Goal: Check status

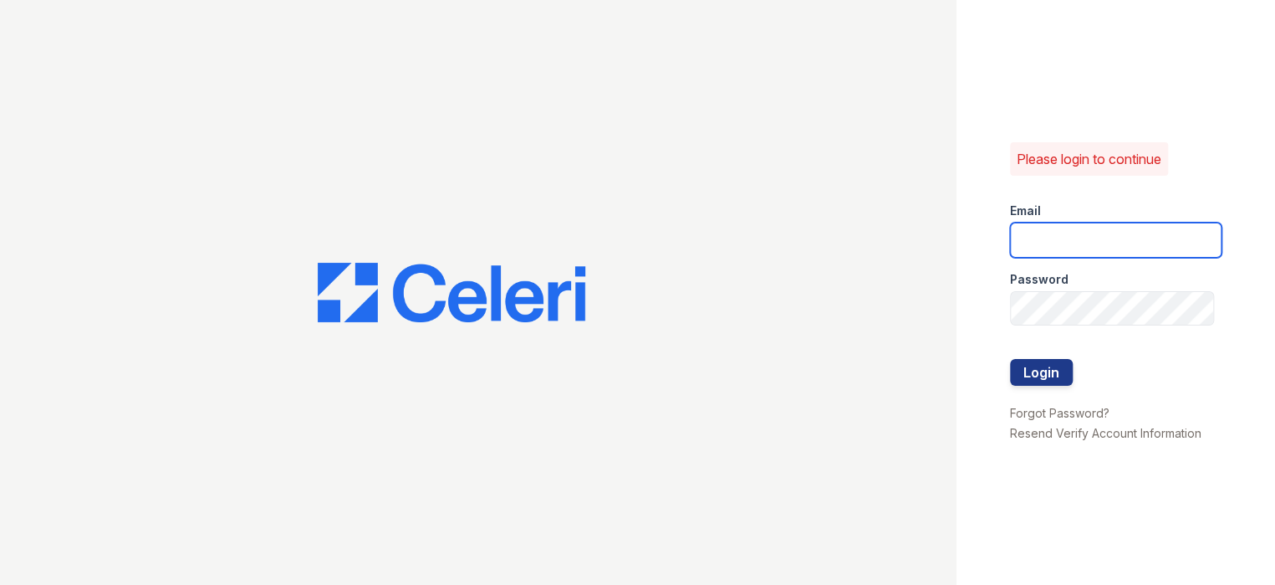
type input "[EMAIL_ADDRESS][DOMAIN_NAME]"
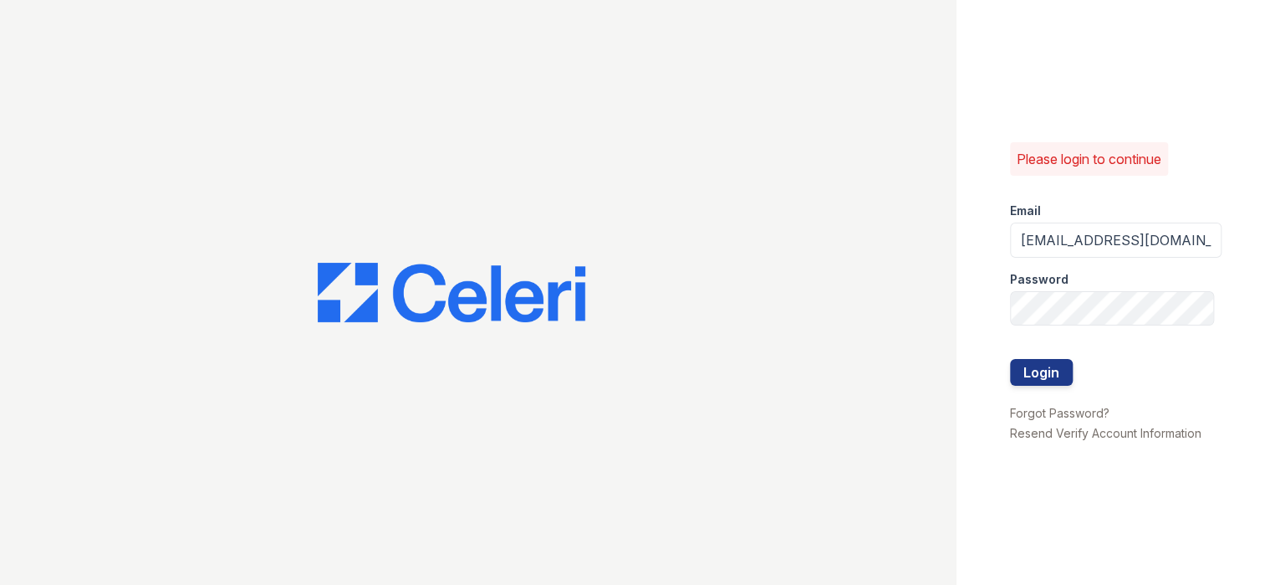
click at [1048, 387] on div at bounding box center [1116, 394] width 212 height 17
click at [1033, 376] on button "Login" at bounding box center [1041, 372] width 63 height 27
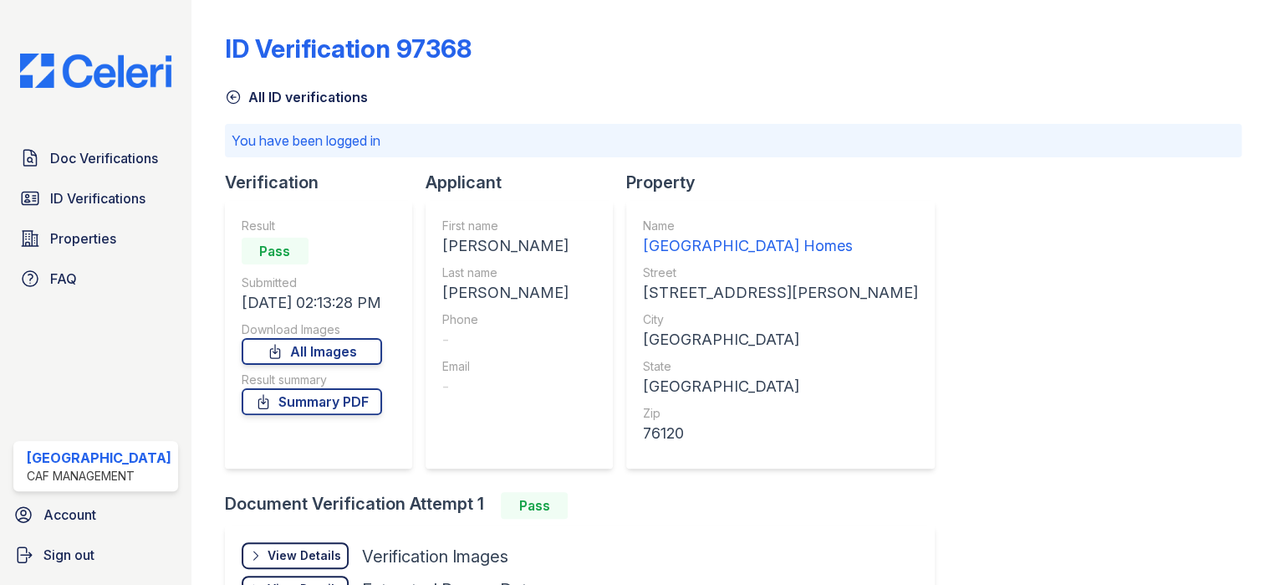
click at [1041, 368] on div "ID Verification 97368 All ID verifications You have been logged in Verification…" at bounding box center [733, 361] width 1017 height 709
click at [72, 195] on span "ID Verifications" at bounding box center [97, 198] width 95 height 20
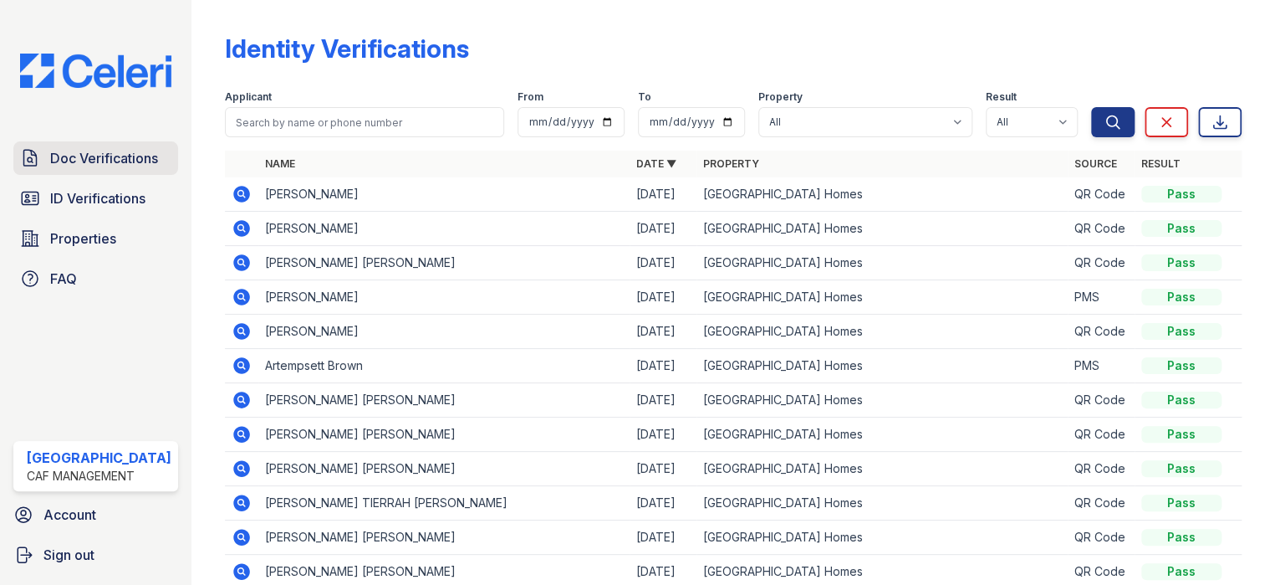
click at [98, 169] on link "Doc Verifications" at bounding box center [95, 157] width 165 height 33
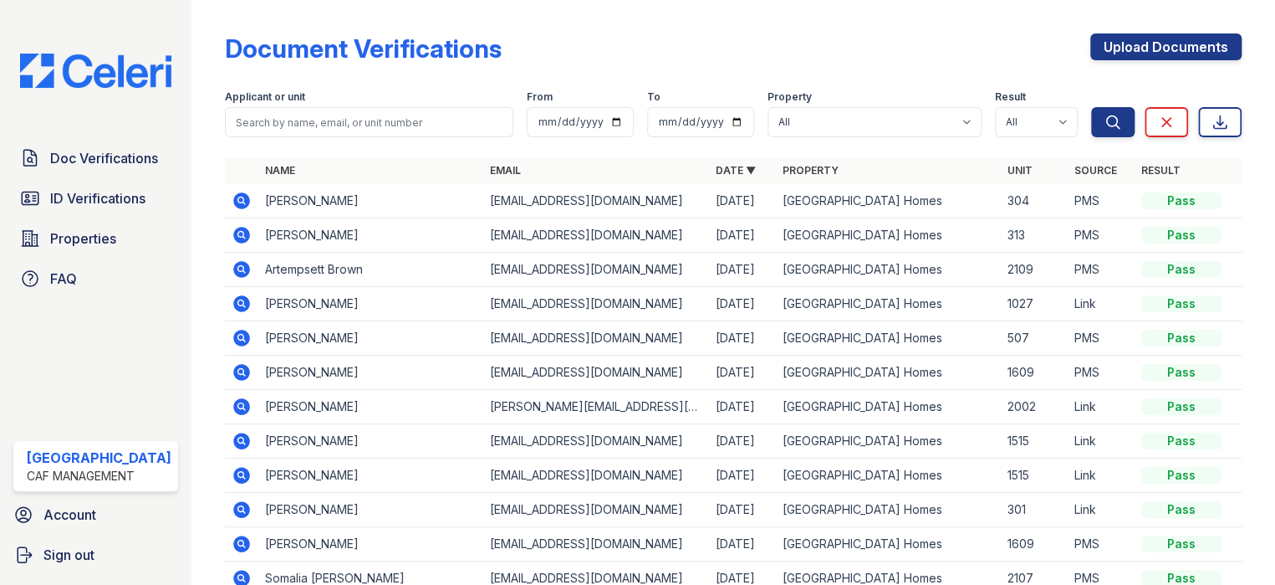
click at [94, 204] on span "ID Verifications" at bounding box center [97, 198] width 95 height 20
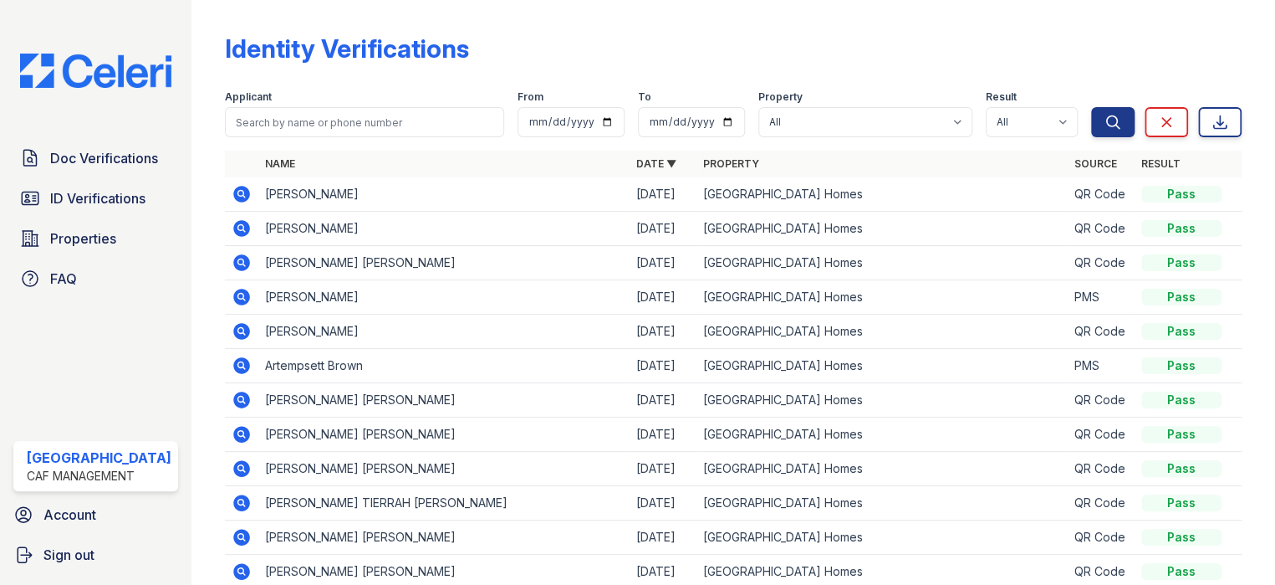
click at [236, 231] on icon at bounding box center [241, 228] width 17 height 17
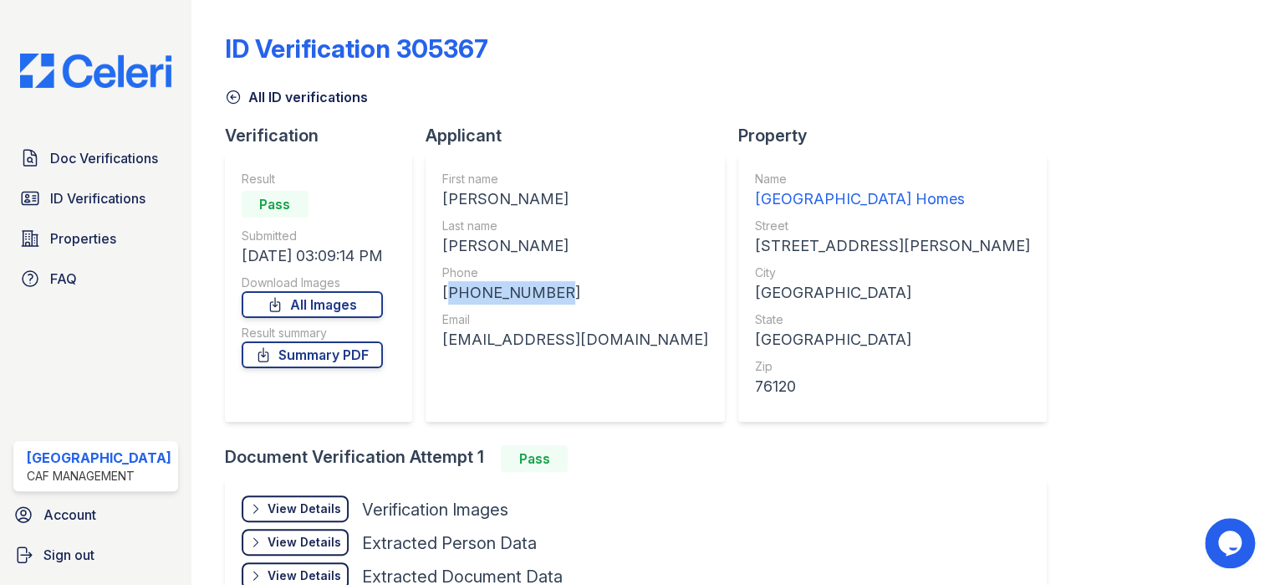
drag, startPoint x: 437, startPoint y: 291, endPoint x: 572, endPoint y: 294, distance: 134.7
click at [598, 292] on div "First name SHARON NICHOLE Last name BOWDY Phone +18174890920 Email Nicholebowdy…" at bounding box center [575, 288] width 299 height 268
copy div "+18174890920"
